Goal: Navigation & Orientation: Find specific page/section

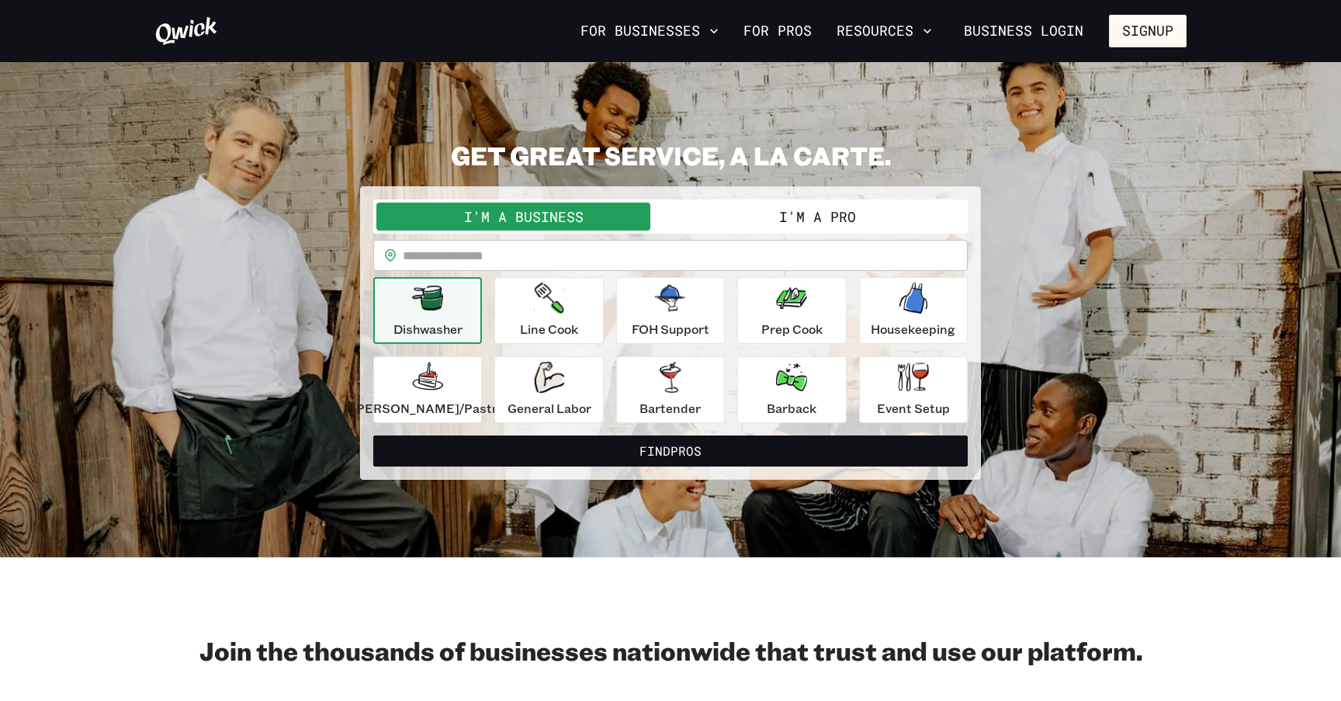
click at [199, 26] on icon at bounding box center [186, 31] width 64 height 31
click at [697, 26] on button "For Businesses" at bounding box center [649, 31] width 151 height 26
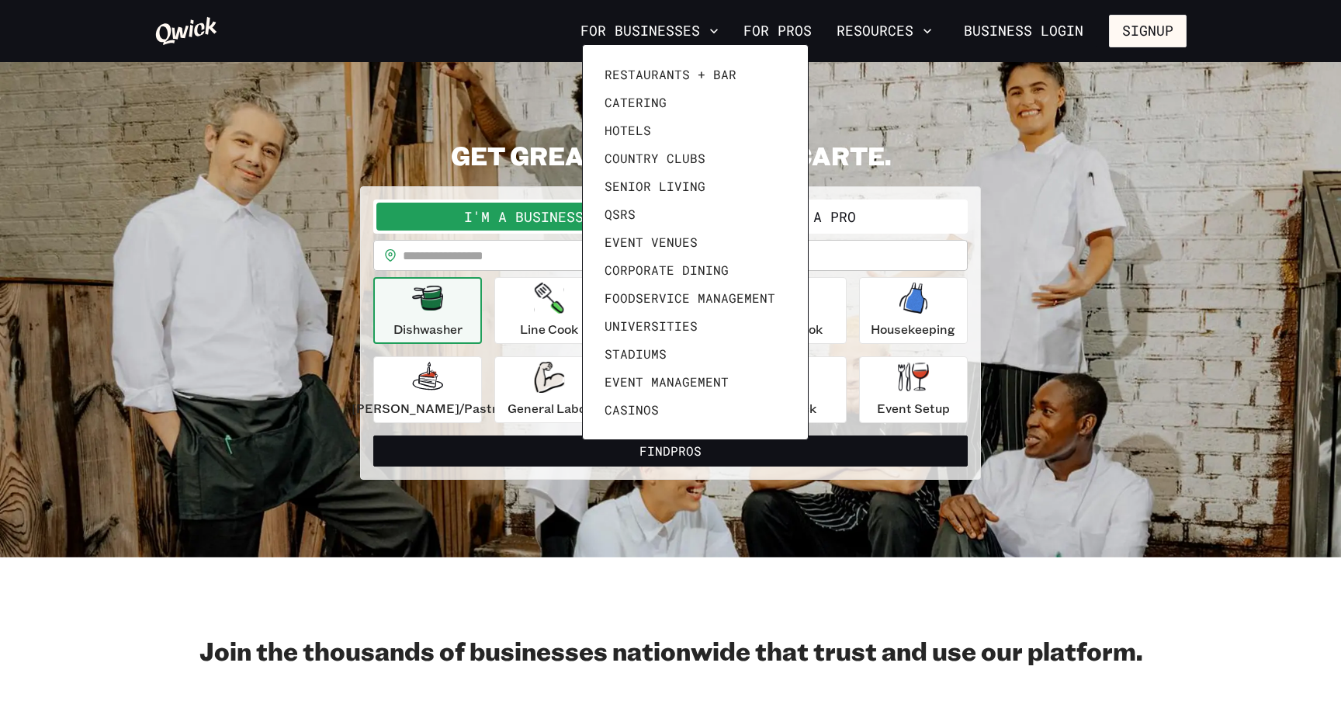
click at [554, 36] on div at bounding box center [670, 350] width 1341 height 701
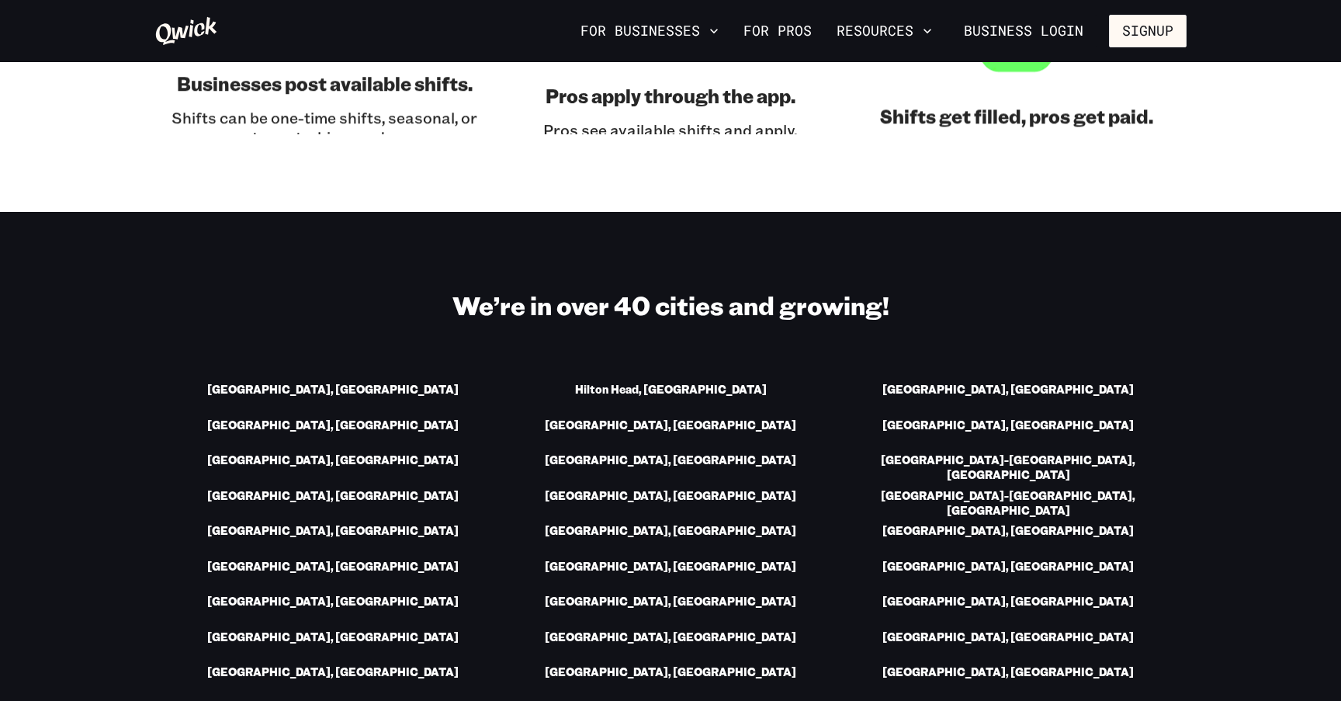
scroll to position [2111, 0]
